Goal: Submit feedback/report problem: Submit feedback/report problem

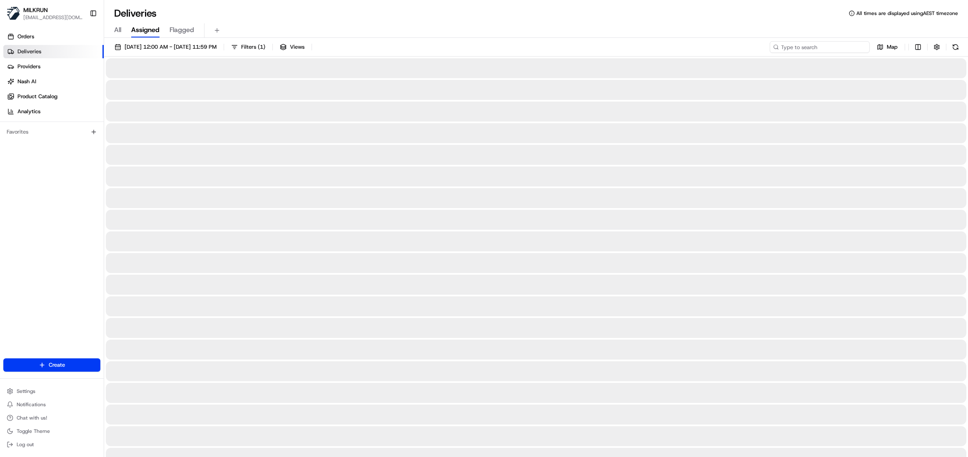
click at [828, 51] on input at bounding box center [820, 47] width 100 height 12
paste input "5c5d711d-a9de-4e3b-affe-b79c6ef941d5"
type input "5c5d711d-a9de-4e3b-affe-b79c6ef941d5"
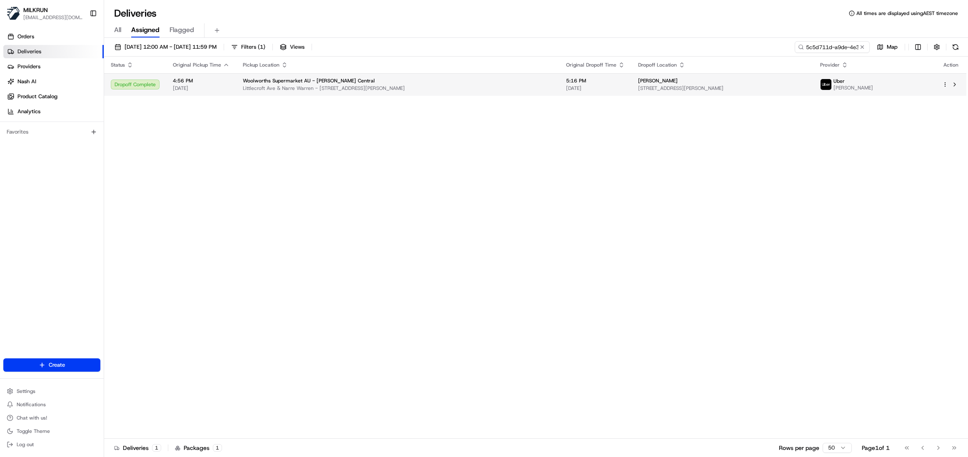
click at [337, 84] on span "Woolworths Supermarket AU - [PERSON_NAME] Central" at bounding box center [309, 80] width 132 height 7
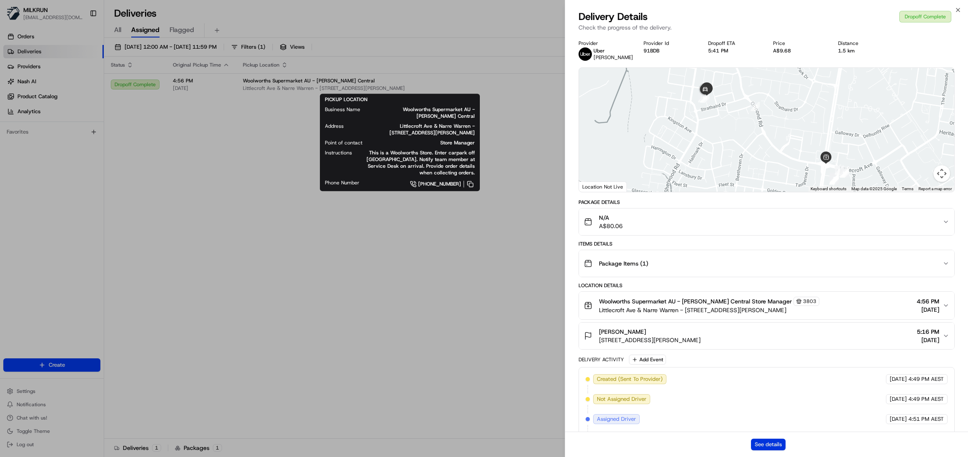
click at [774, 445] on button "See details" at bounding box center [768, 445] width 35 height 12
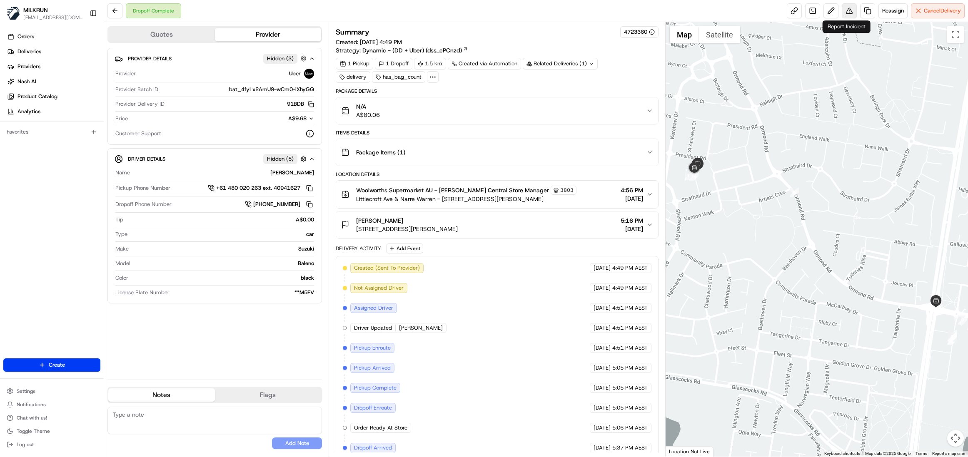
click at [847, 11] on button at bounding box center [849, 10] width 15 height 15
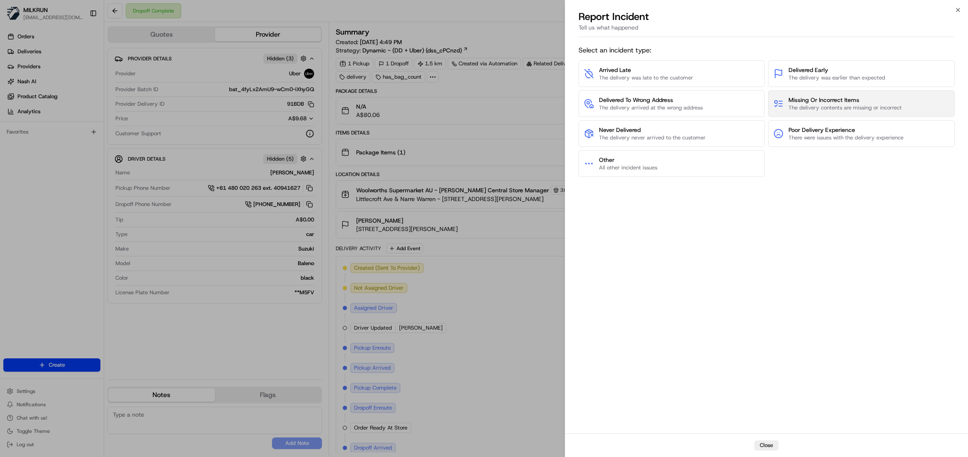
click at [813, 101] on span "Missing Or Incorrect Items" at bounding box center [844, 100] width 113 height 8
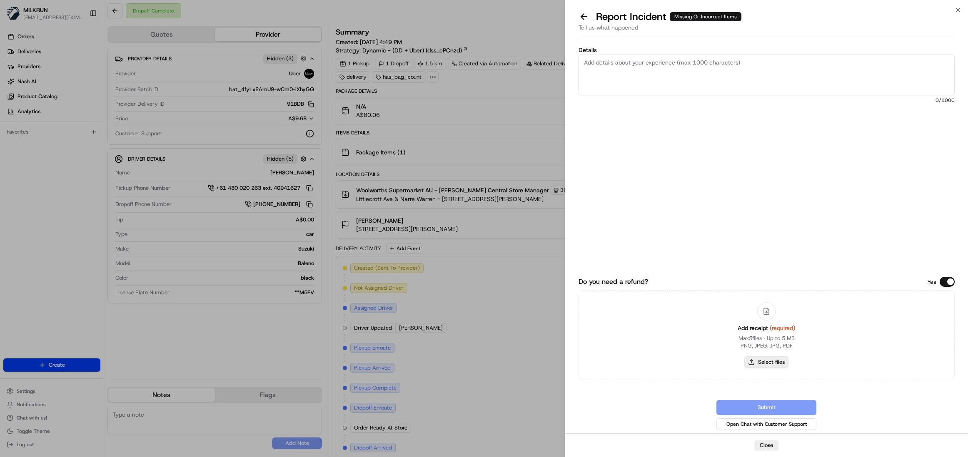
click at [760, 362] on button "Select files" at bounding box center [766, 362] width 44 height 12
type input "C:\fakepath\jess czmok.pdf"
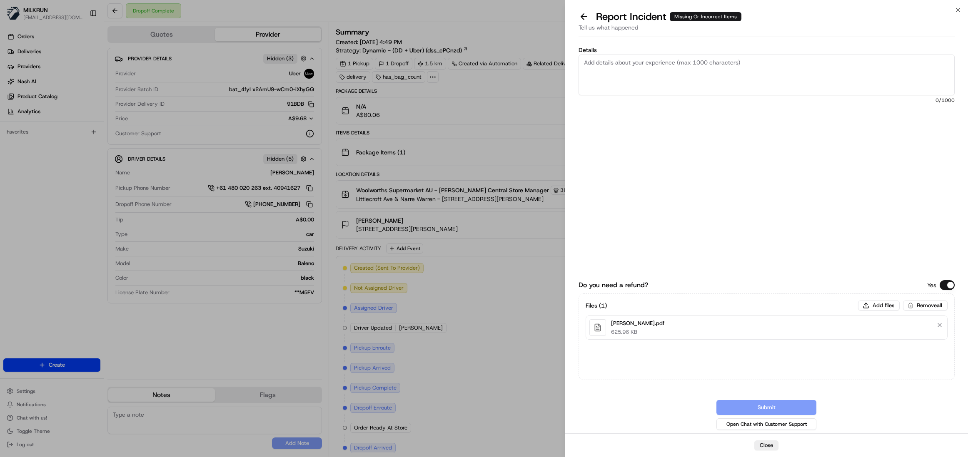
click at [610, 67] on textarea "Details" at bounding box center [766, 75] width 376 height 41
paste textarea "3 icecreams, the pack of red bull, the dairy milk bubbly, nuttella pot, the can…"
click at [620, 66] on textarea "3 icecreams, the pack of red bull, the dairy milk bubbly, nuttella pot, the can…" at bounding box center [766, 75] width 376 height 41
click at [640, 70] on textarea "3 icecreams, the pack of red bull, the dairy milk bubbly, nuttella pot, the can…" at bounding box center [766, 75] width 376 height 41
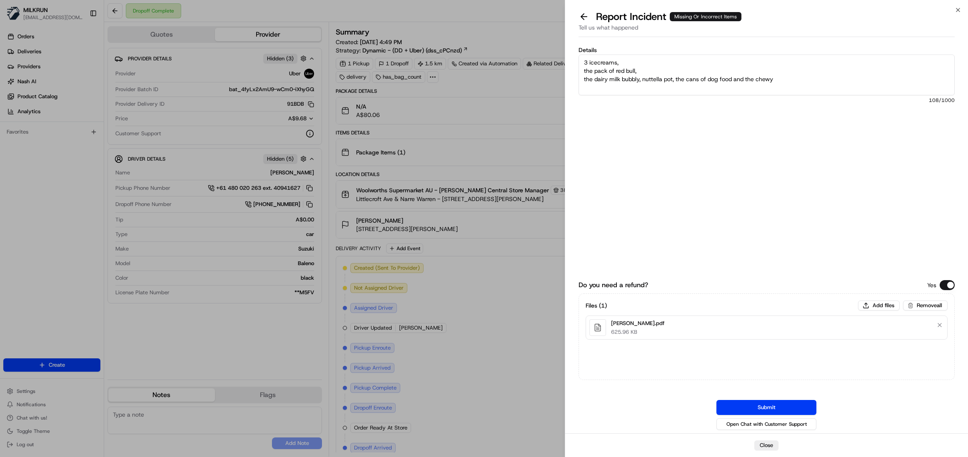
click at [663, 79] on textarea "3 icecreams, the pack of red bull, the dairy milk bubbly, nuttella pot, the can…" at bounding box center [766, 75] width 376 height 41
click at [643, 79] on textarea "3 icecreams, the pack of red bull, the dairy milk bubbly, nuttella pot, the can…" at bounding box center [766, 75] width 376 height 41
click at [627, 86] on textarea "3 icecreams, the pack of red bull, the dairy milk bubbly, nuttella pot, the can…" at bounding box center [766, 75] width 376 height 41
click at [654, 90] on textarea "3 icecreams, the pack of red bull, the dairy milk bubbly, nuttella pot, the can…" at bounding box center [766, 75] width 376 height 41
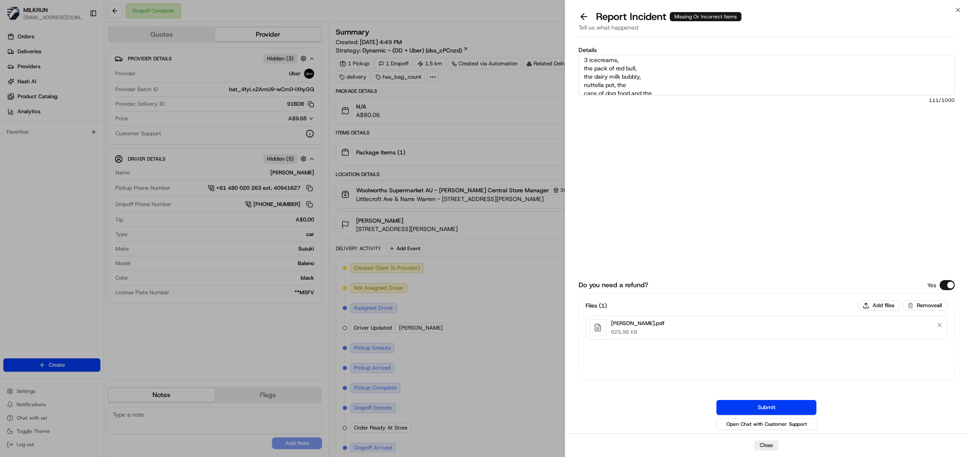
scroll to position [0, 0]
drag, startPoint x: 593, startPoint y: 72, endPoint x: 570, endPoint y: 72, distance: 22.5
click at [570, 72] on div "Details 3 ice-creams, the pack of red bull, the dairy milk bubbly, nuttella pot…" at bounding box center [766, 236] width 403 height 393
drag, startPoint x: 595, startPoint y: 80, endPoint x: 579, endPoint y: 80, distance: 15.8
click at [579, 80] on textarea "3 ice-creams, pack of red bull, the dairy milk bubbly, nuttella pot, the cans o…" at bounding box center [766, 75] width 376 height 41
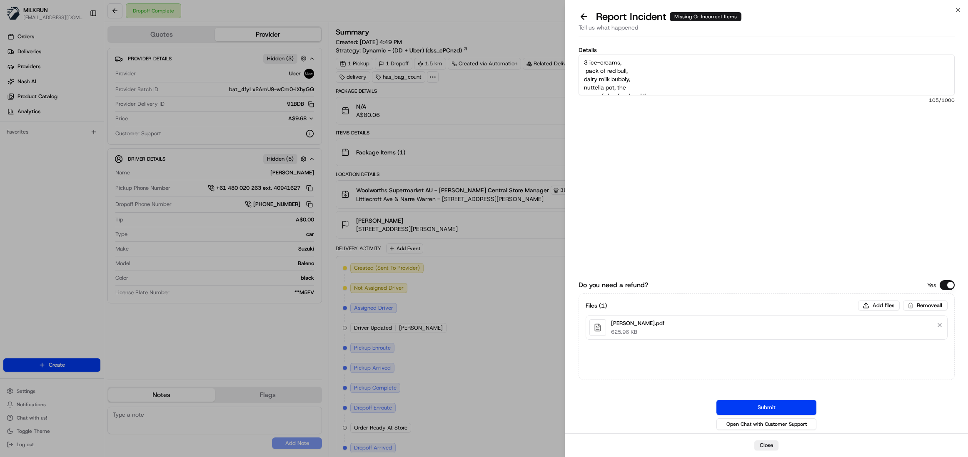
scroll to position [17, 0]
drag, startPoint x: 628, startPoint y: 87, endPoint x: 614, endPoint y: 70, distance: 23.1
click at [614, 70] on textarea "3 ice-creams, pack of red bull, dairy milk bubbly, nuttella pot, the cans of do…" at bounding box center [766, 75] width 376 height 41
drag, startPoint x: 660, startPoint y: 81, endPoint x: 632, endPoint y: 79, distance: 27.9
click at [632, 79] on textarea "3 ice-creams, pack of red bull, dairy milk bubbly, nuttella pot cans of dog foo…" at bounding box center [766, 75] width 376 height 41
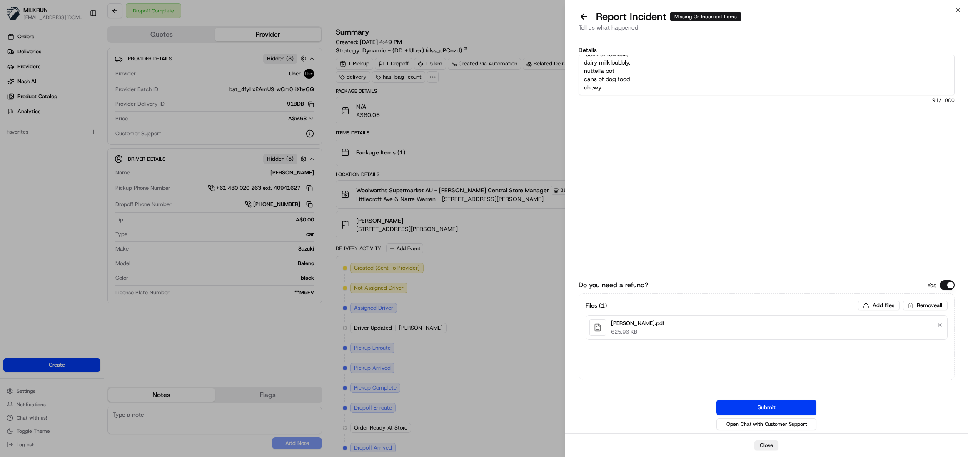
drag, startPoint x: 607, startPoint y: 90, endPoint x: 562, endPoint y: 88, distance: 45.0
click at [562, 88] on body "MILKRUN eestocada@woolworths.com.au Toggle Sidebar Orders Deliveries Providers …" at bounding box center [484, 228] width 968 height 457
paste textarea "Extra White Bubblemint Sugar Free Chewing Gum Bottle"
click at [592, 88] on textarea "3 ice-creams, pack of red bull, dairy milk bubbly, nuttella pot cans of dog foo…" at bounding box center [766, 75] width 376 height 41
click at [765, 88] on textarea "3 ice-creams, pack of red bull, dairy milk bubbly, nuttella pot cans of dog foo…" at bounding box center [766, 75] width 376 height 41
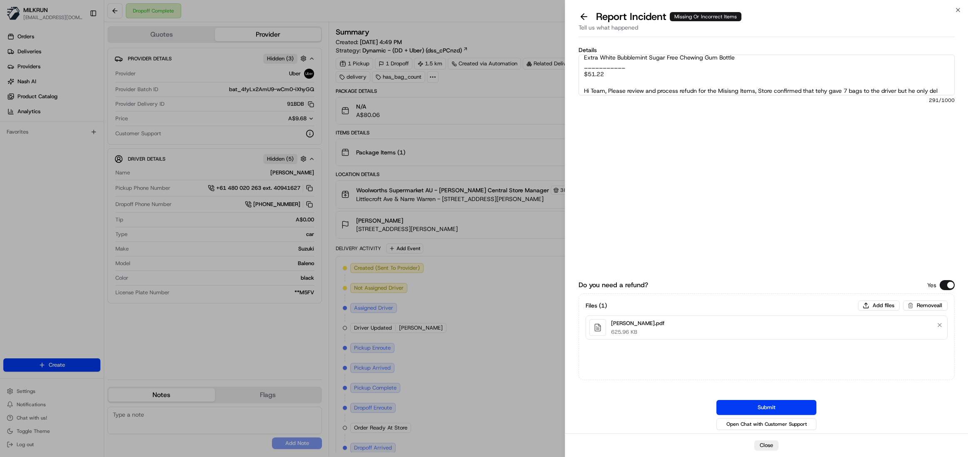
scroll to position [55, 0]
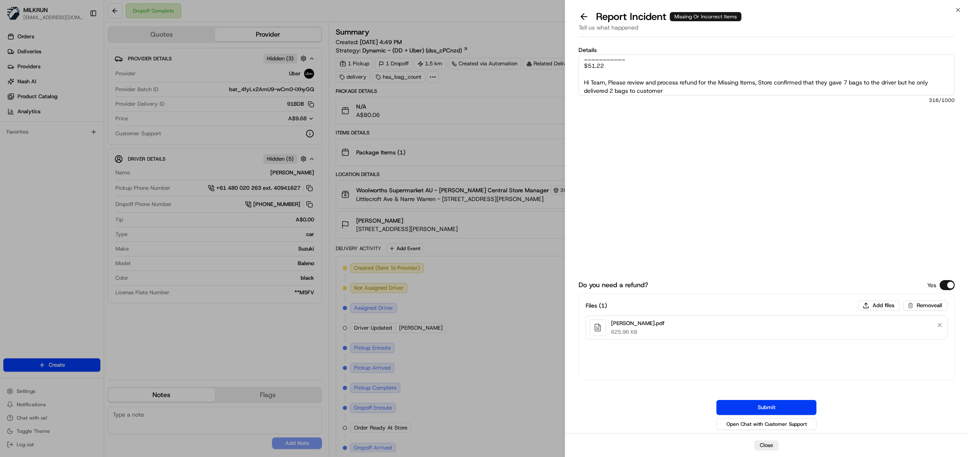
type textarea "3 ice-creams, pack of red bull, dairy milk bubbly, nuttella pot cans of dog foo…"
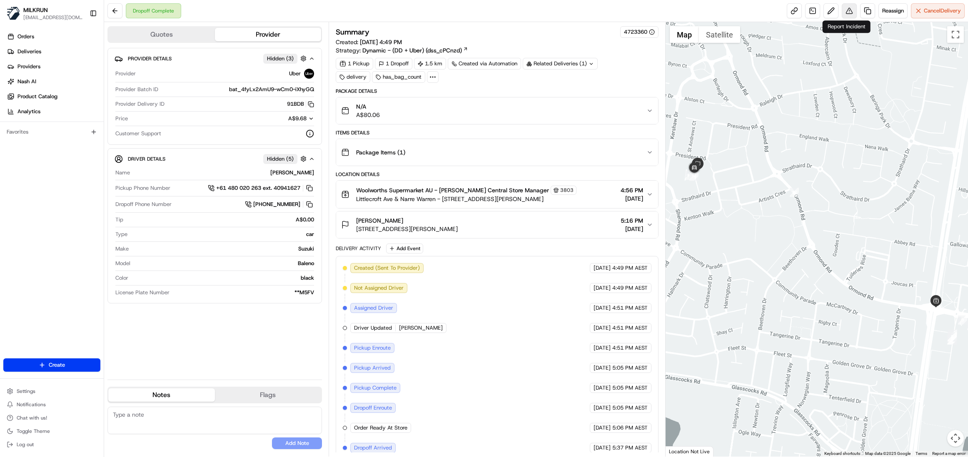
click at [848, 18] on button at bounding box center [849, 10] width 15 height 15
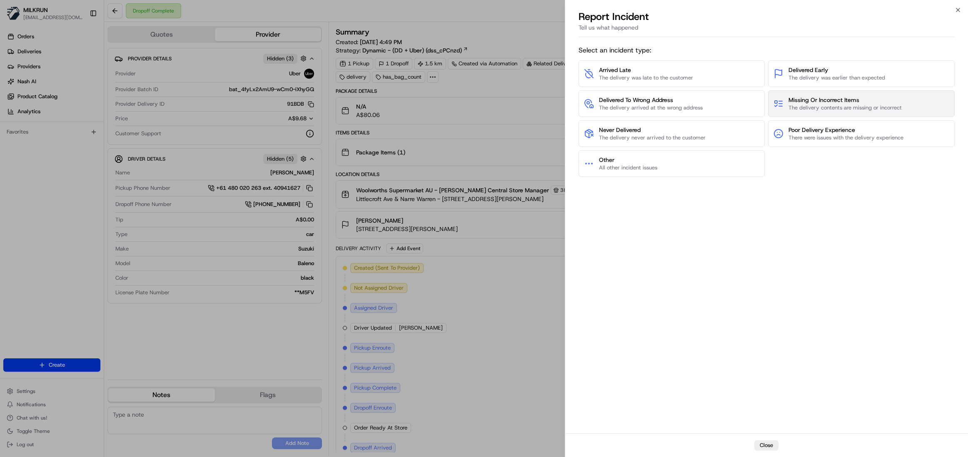
click at [819, 101] on span "Missing Or Incorrect Items" at bounding box center [844, 100] width 113 height 8
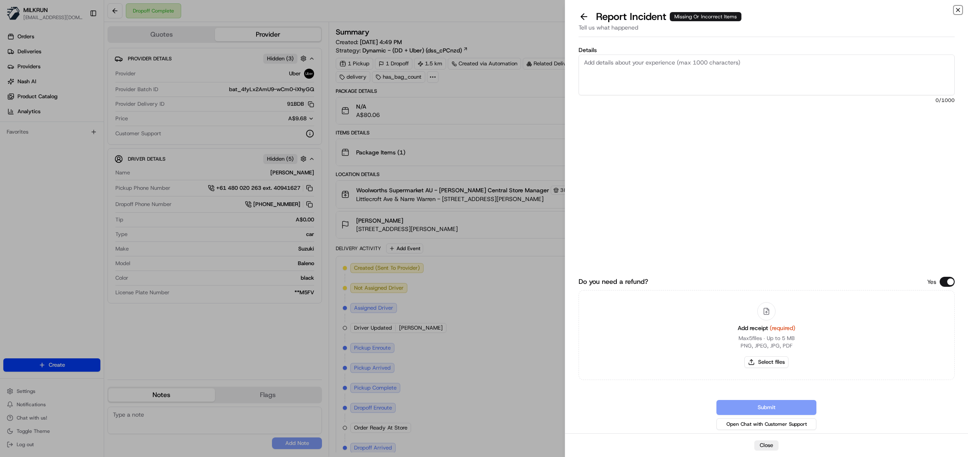
click at [955, 10] on icon "button" at bounding box center [957, 10] width 7 height 7
